Goal: Check status: Check status

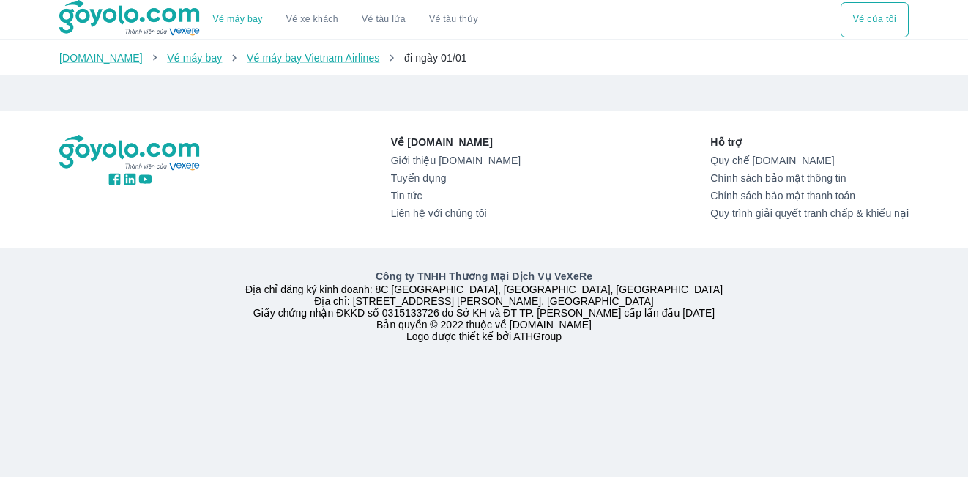
click at [885, 19] on button "Vé của tôi" at bounding box center [875, 19] width 68 height 35
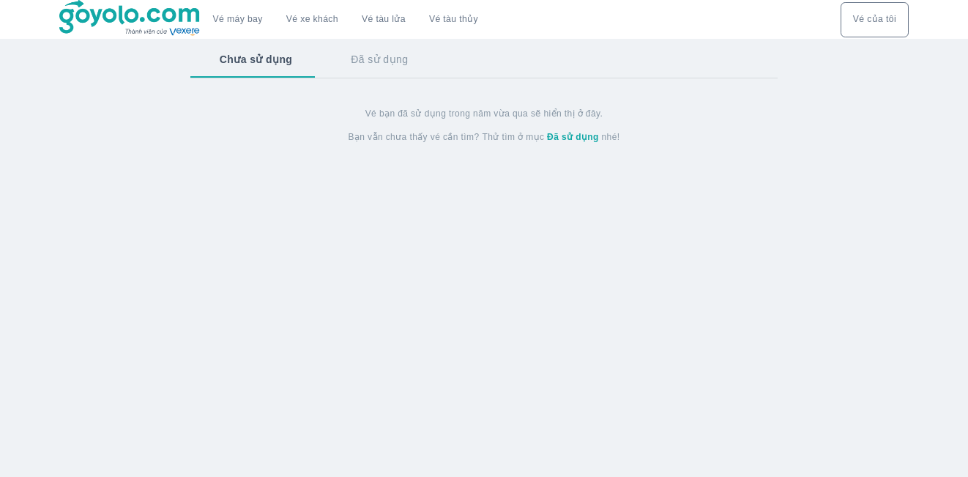
click at [563, 136] on strong "Đã sử dụng" at bounding box center [573, 137] width 52 height 10
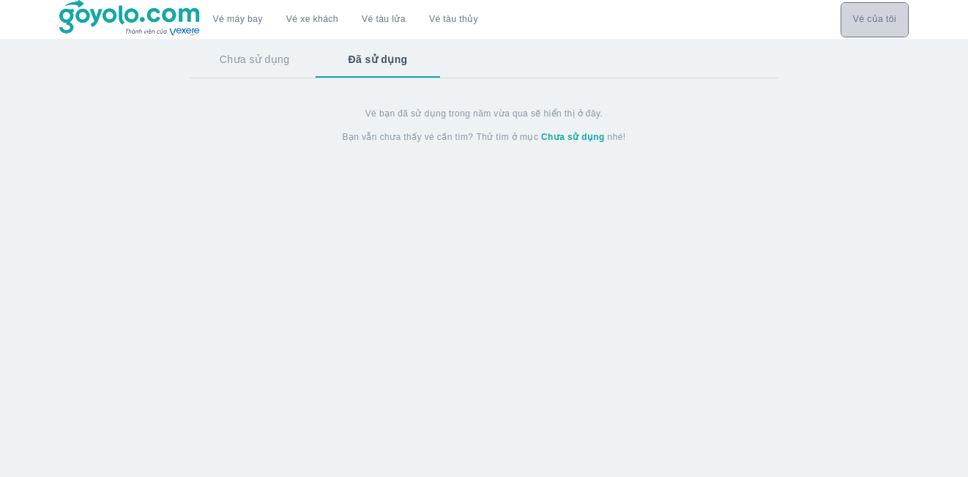
click at [881, 15] on button "Vé của tôi" at bounding box center [875, 19] width 68 height 35
click at [237, 18] on link "Vé máy bay" at bounding box center [238, 19] width 50 height 11
